Goal: Task Accomplishment & Management: Use online tool/utility

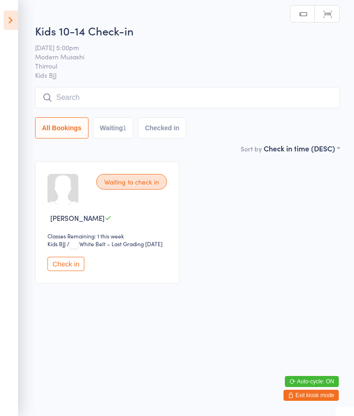
click at [74, 108] on input "search" at bounding box center [187, 97] width 304 height 21
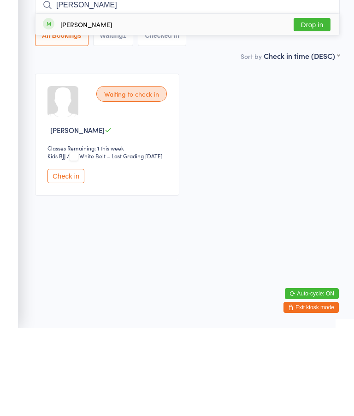
type input "[PERSON_NAME]"
click at [306, 106] on button "Drop in" at bounding box center [311, 112] width 37 height 13
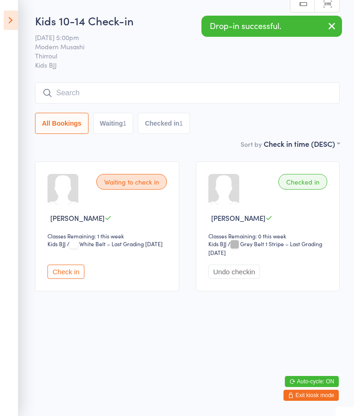
click at [108, 92] on input "search" at bounding box center [187, 92] width 304 height 21
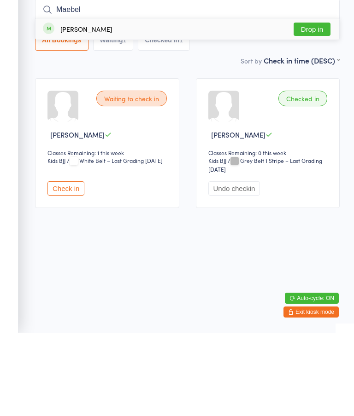
type input "Maebel"
click at [315, 106] on button "Drop in" at bounding box center [311, 112] width 37 height 13
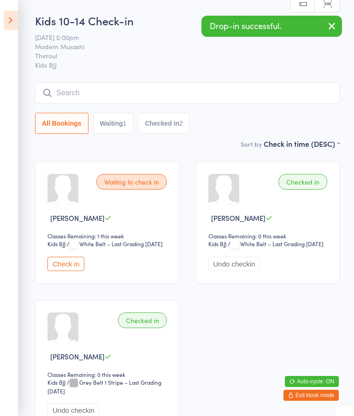
click at [262, 90] on input "search" at bounding box center [187, 92] width 304 height 21
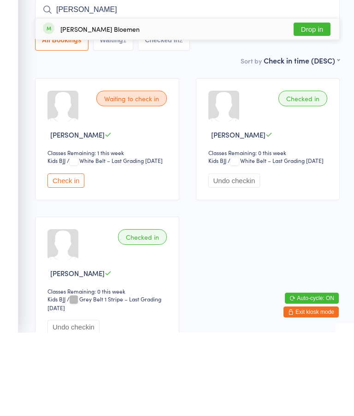
type input "[PERSON_NAME]"
click at [311, 106] on button "Drop in" at bounding box center [311, 112] width 37 height 13
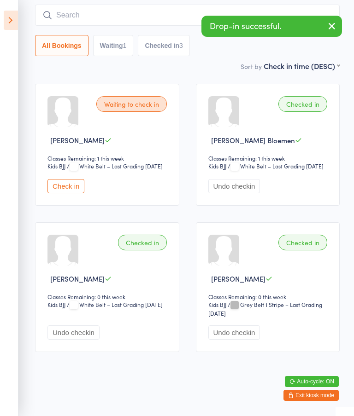
click at [98, 10] on input "search" at bounding box center [187, 15] width 304 height 21
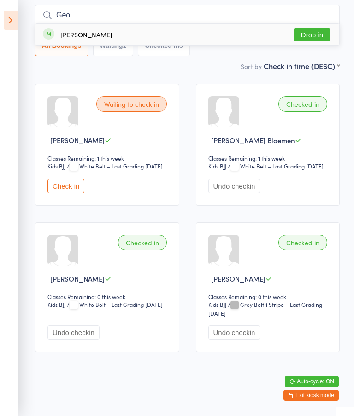
type input "Geo"
click at [319, 31] on button "Drop in" at bounding box center [311, 34] width 37 height 13
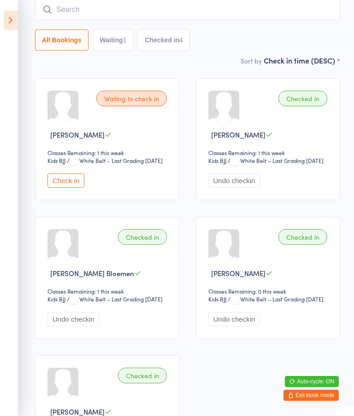
click at [87, 10] on input "search" at bounding box center [187, 9] width 304 height 21
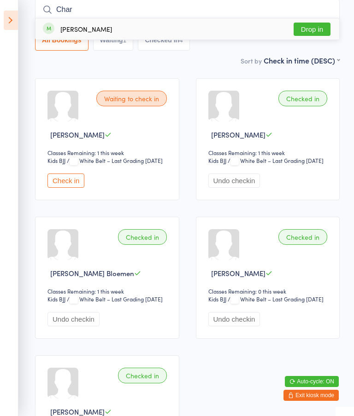
type input "Char"
click at [309, 35] on button "Drop in" at bounding box center [311, 29] width 37 height 13
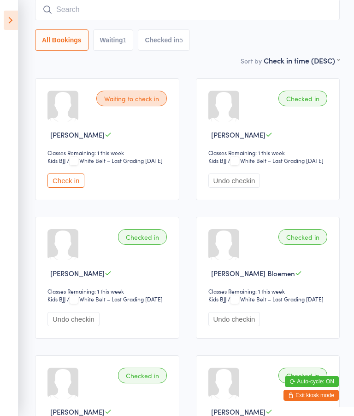
click at [112, 12] on input "search" at bounding box center [187, 9] width 304 height 21
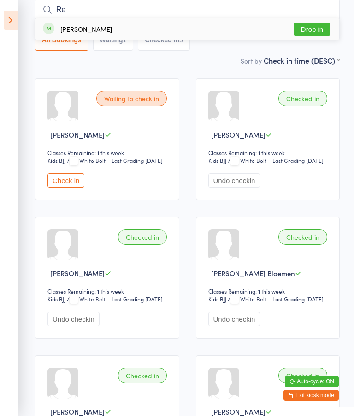
type input "R"
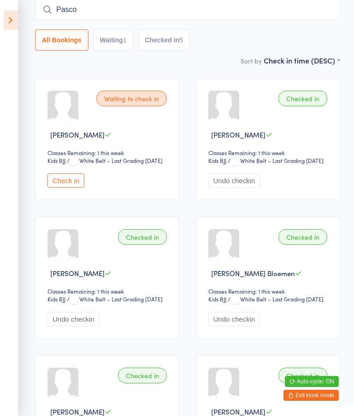
type input "[PERSON_NAME]"
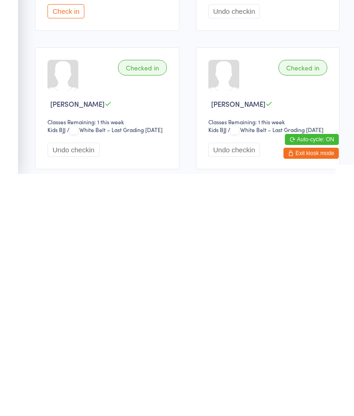
scroll to position [0, 0]
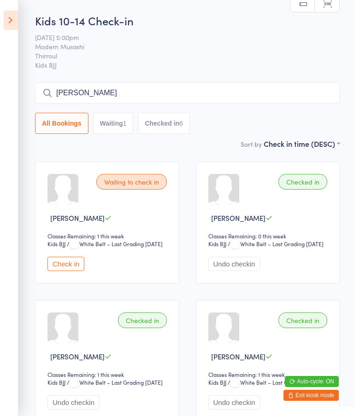
type input "[PERSON_NAME]"
click at [312, 117] on button "Drop in" at bounding box center [311, 112] width 37 height 13
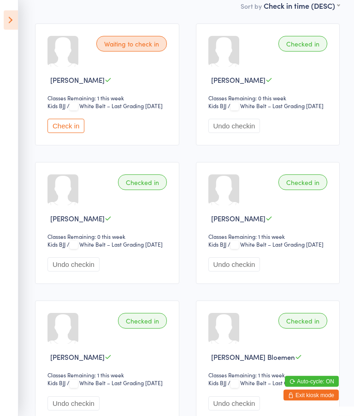
scroll to position [138, 0]
click at [60, 133] on button "Check in" at bounding box center [65, 126] width 37 height 14
